Goal: Information Seeking & Learning: Learn about a topic

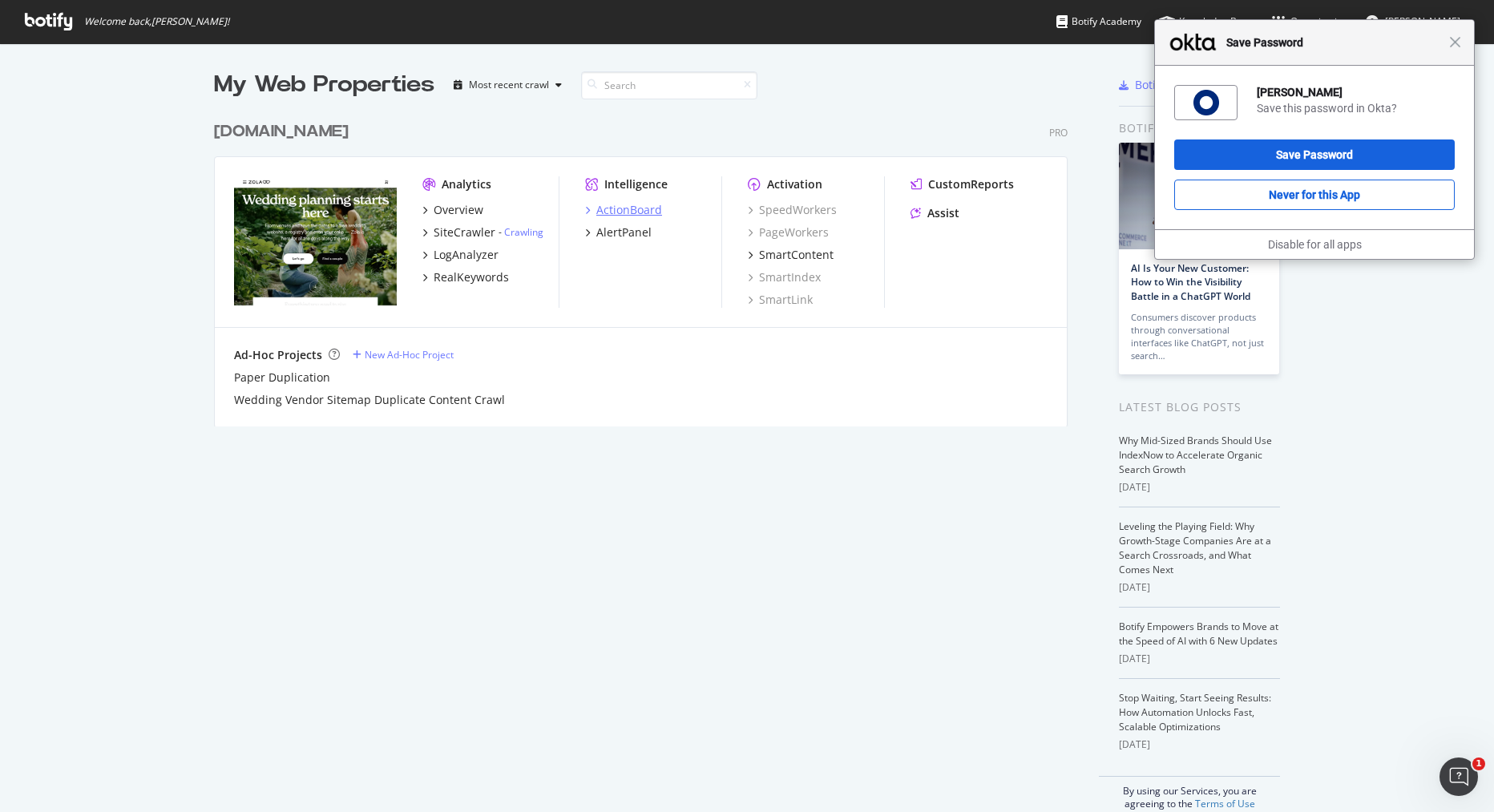
click at [630, 214] on div "ActionBoard" at bounding box center [629, 210] width 66 height 16
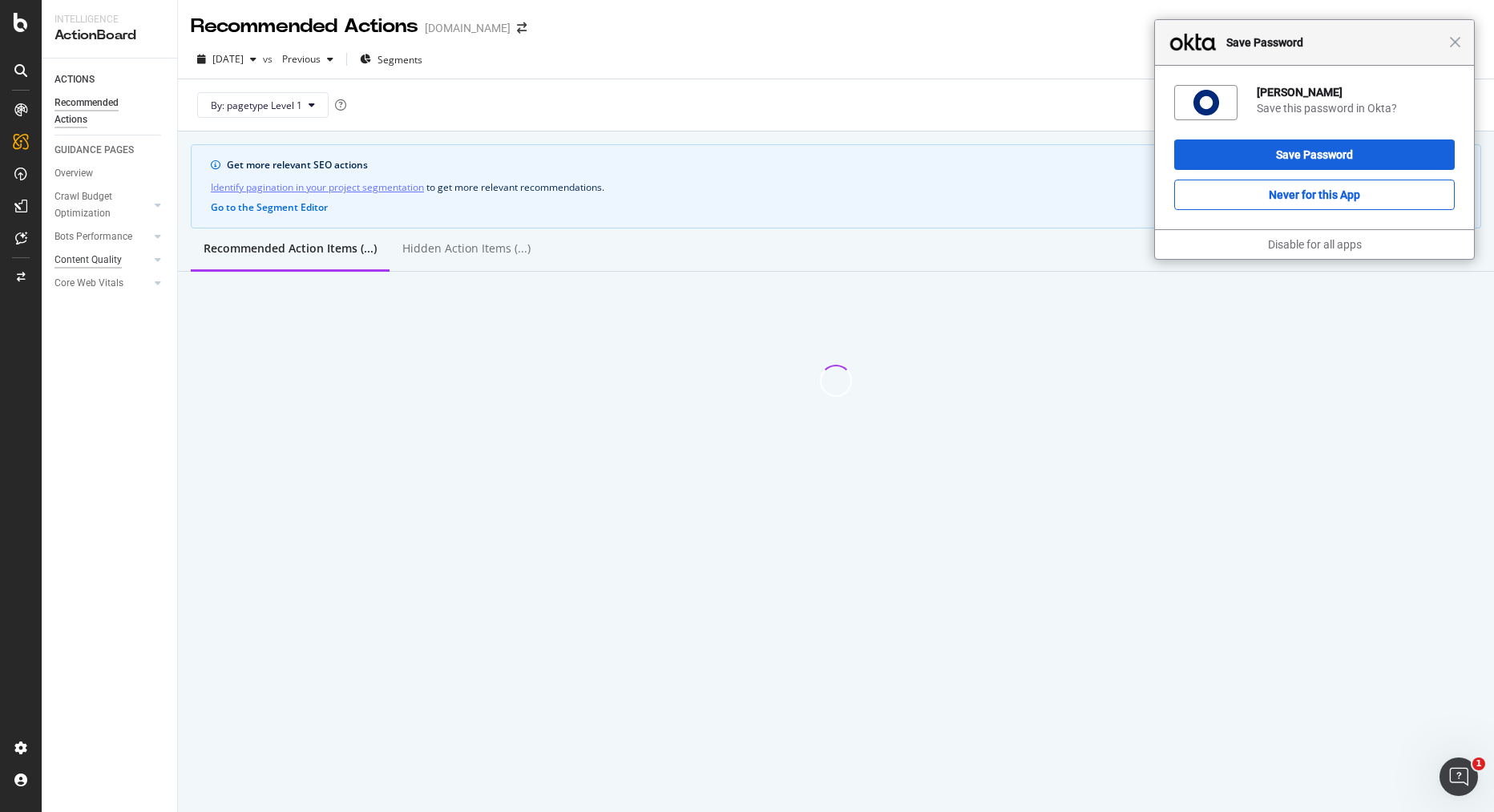
click at [102, 260] on div "Content Quality" at bounding box center [88, 260] width 67 height 17
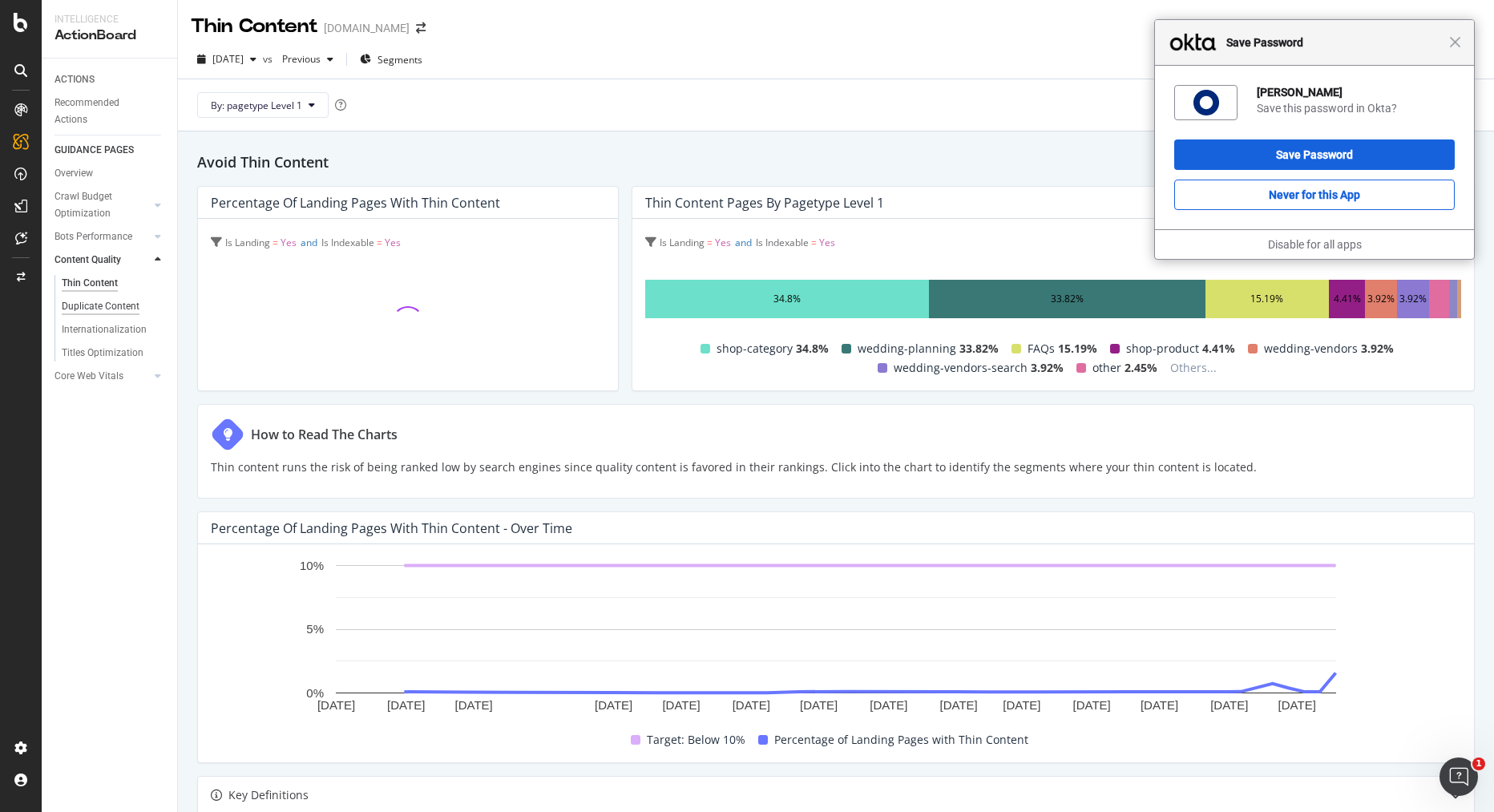
click at [104, 305] on div "Duplicate Content" at bounding box center [100, 306] width 78 height 17
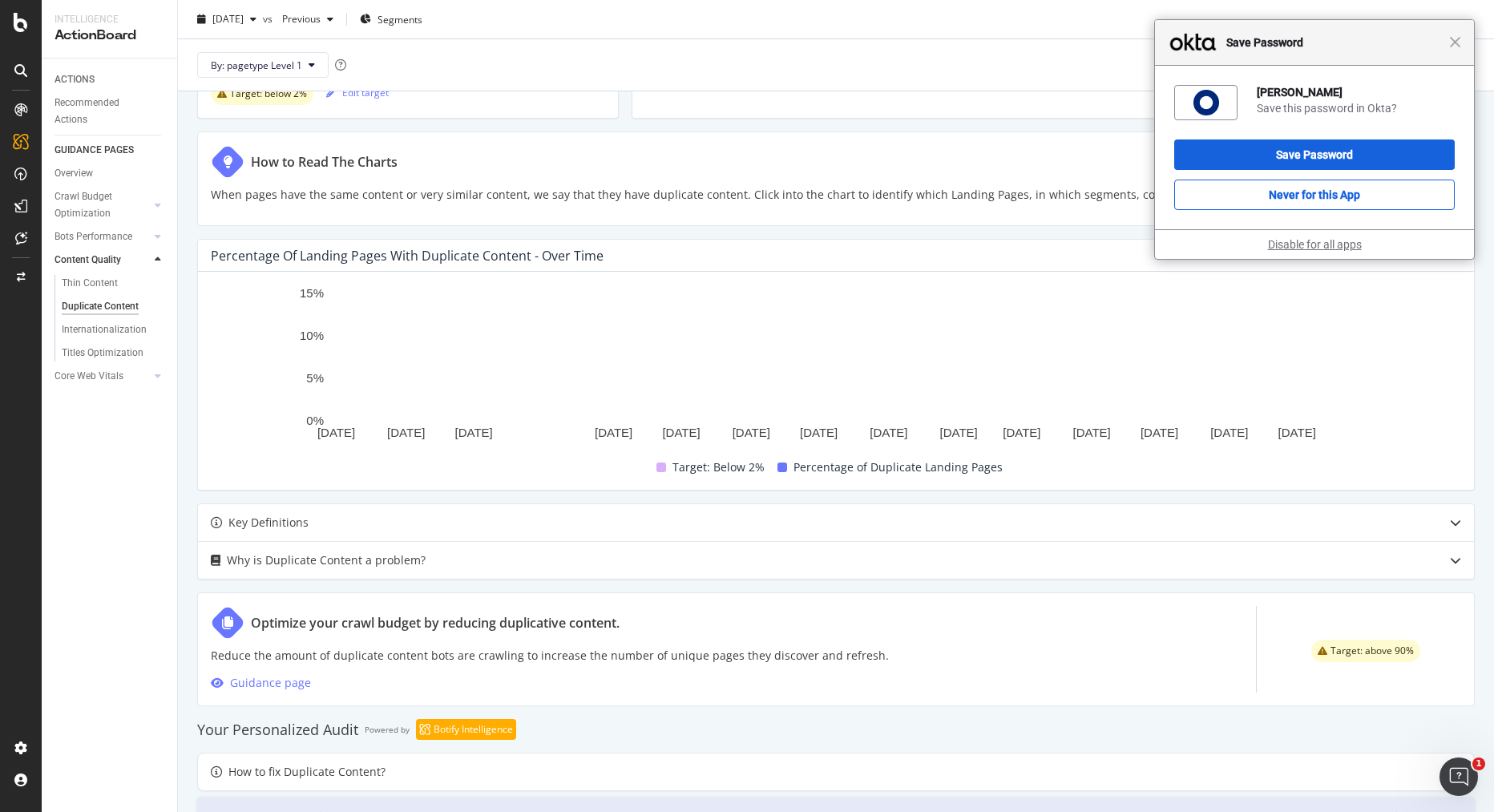
scroll to position [278, 0]
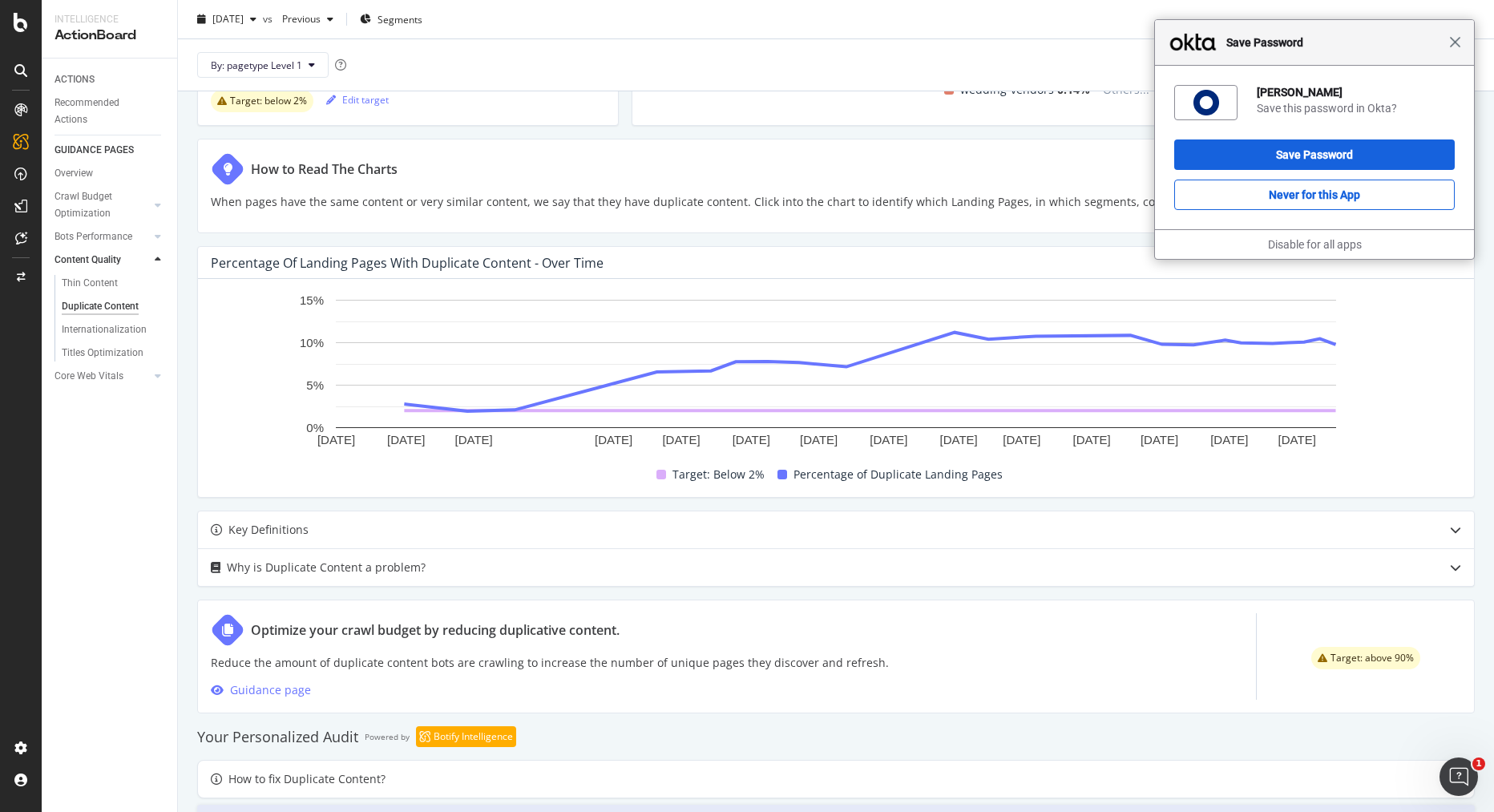
click at [1456, 43] on span "Close" at bounding box center [1455, 41] width 12 height 12
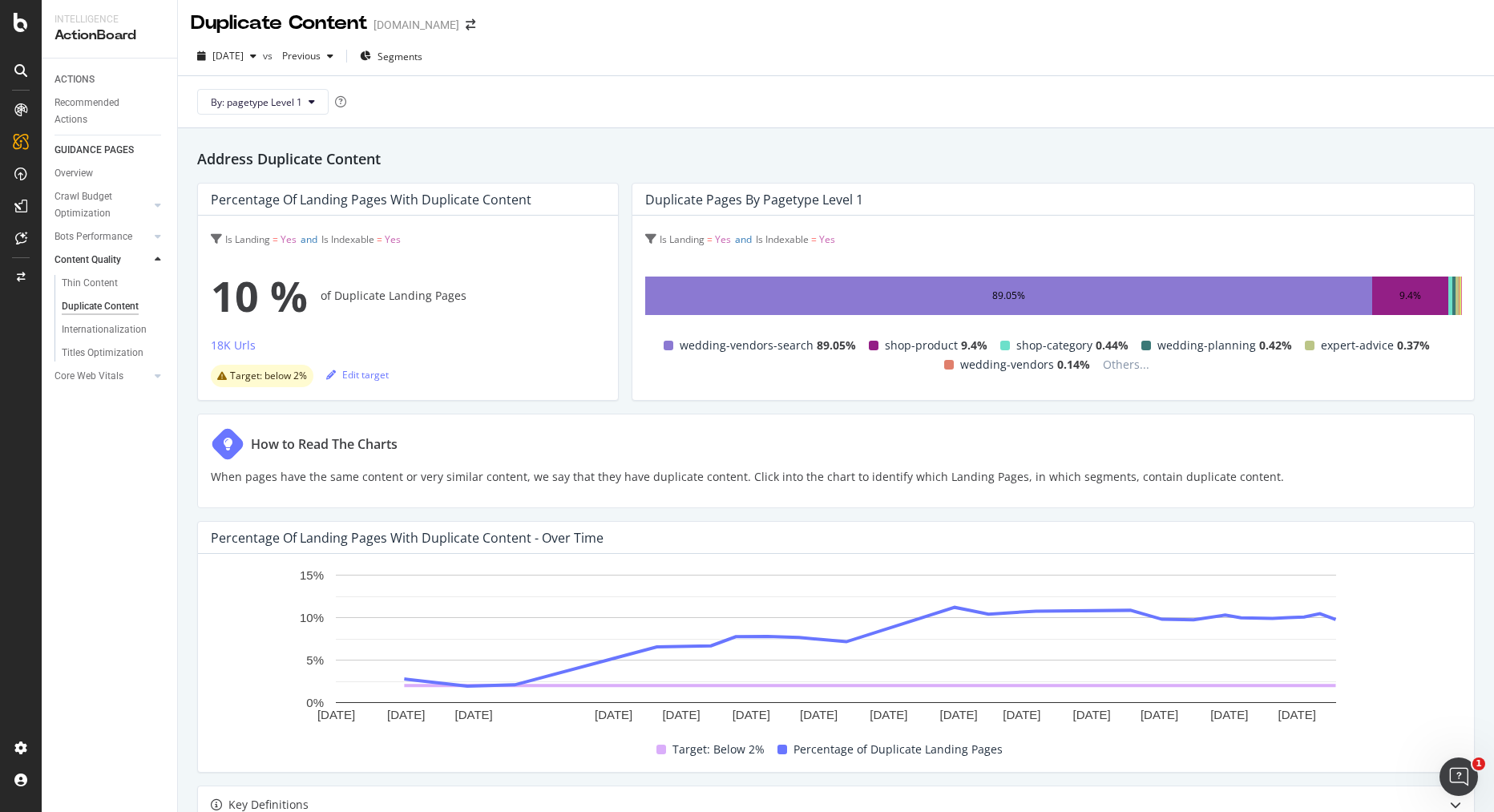
scroll to position [0, 0]
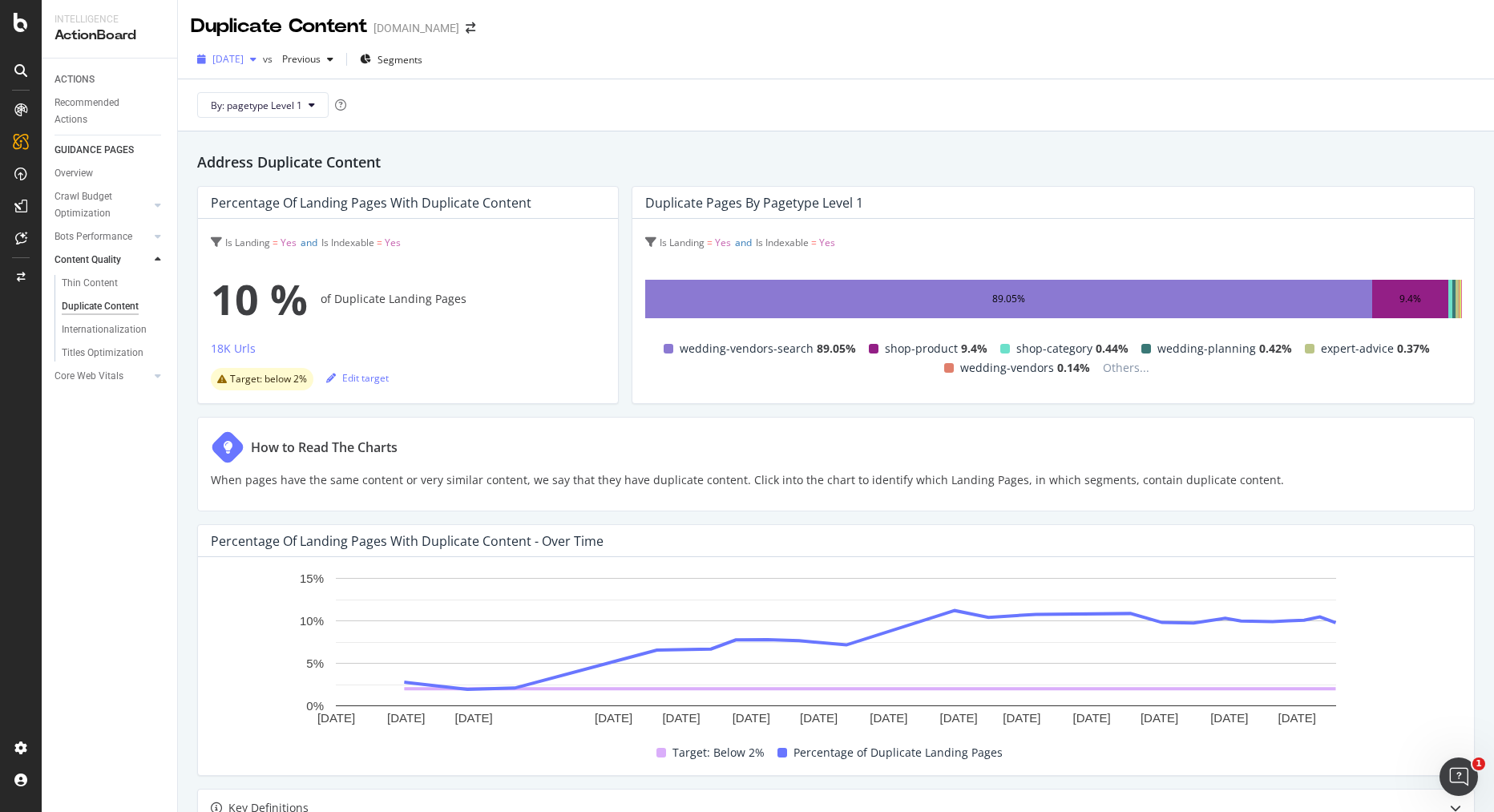
click at [256, 63] on icon "button" at bounding box center [253, 59] width 6 height 10
